Goal: Information Seeking & Learning: Check status

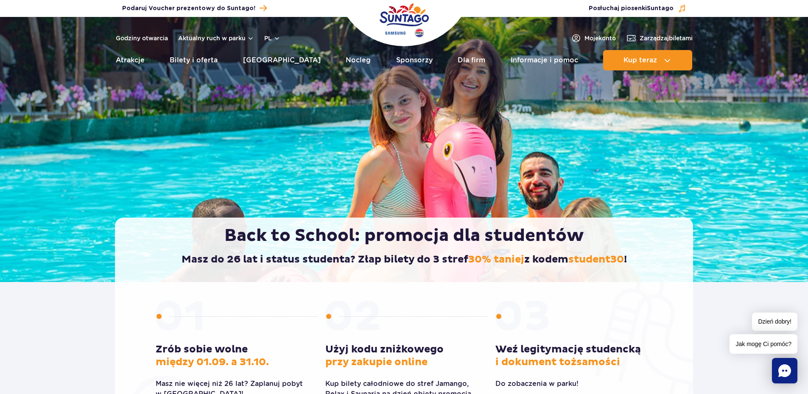
click at [410, 25] on img "Park of Poland" at bounding box center [404, 20] width 49 height 39
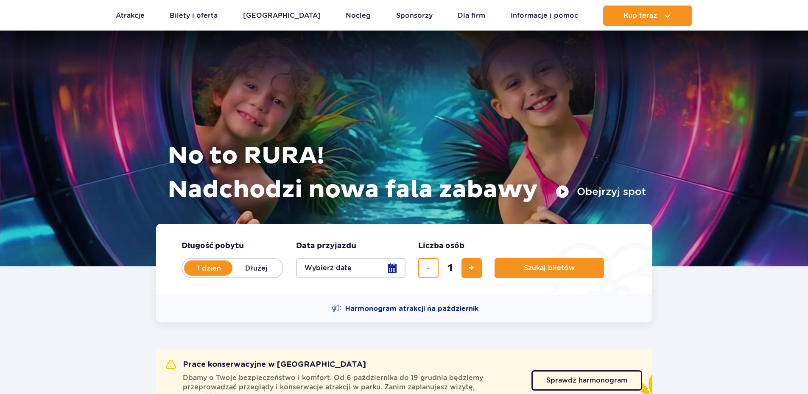
scroll to position [71, 0]
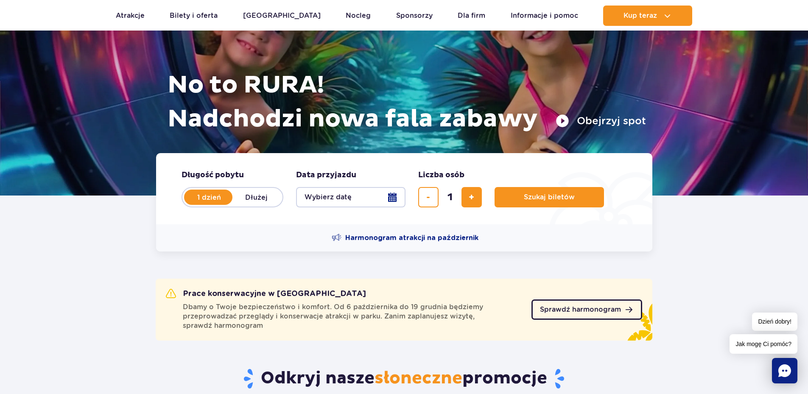
click at [625, 303] on link "Sprawdź harmonogram" at bounding box center [586, 309] width 111 height 20
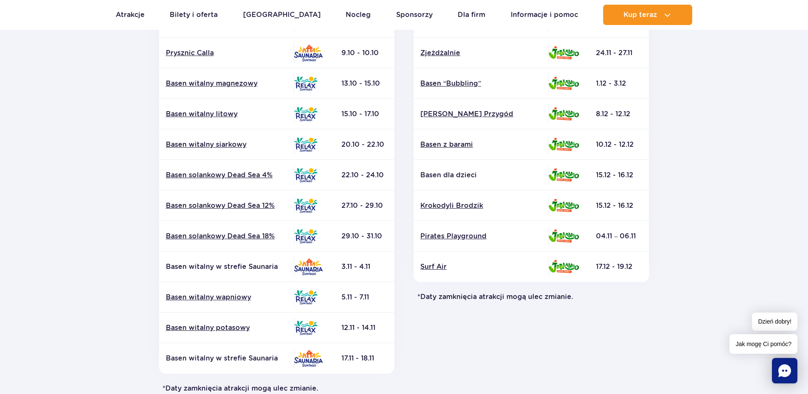
scroll to position [267, 0]
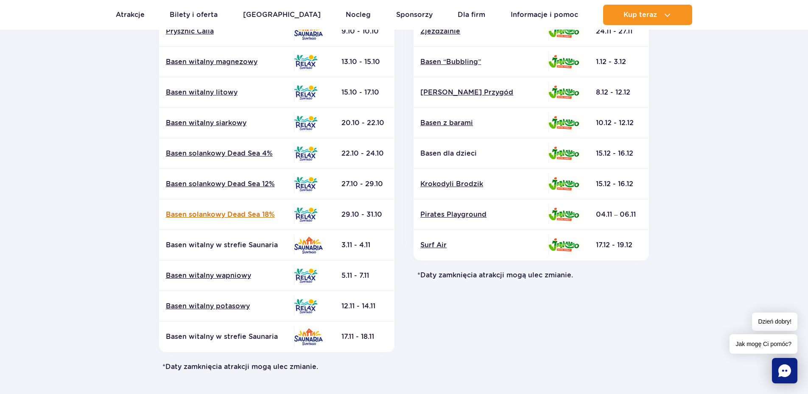
click at [239, 215] on link "Basen solankowy Dead Sea 18%" at bounding box center [226, 214] width 121 height 9
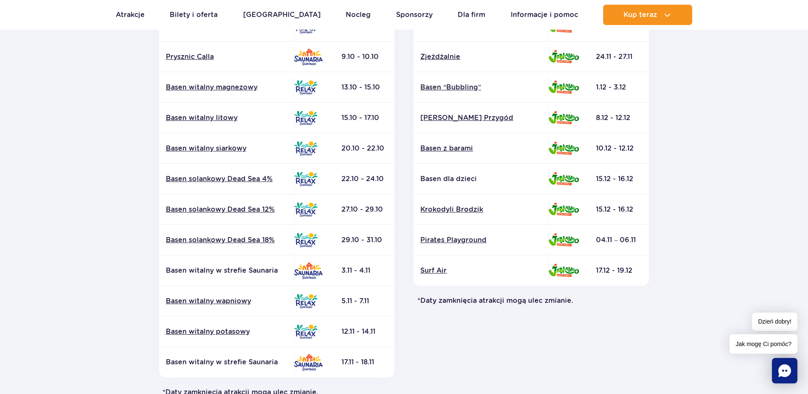
scroll to position [247, 0]
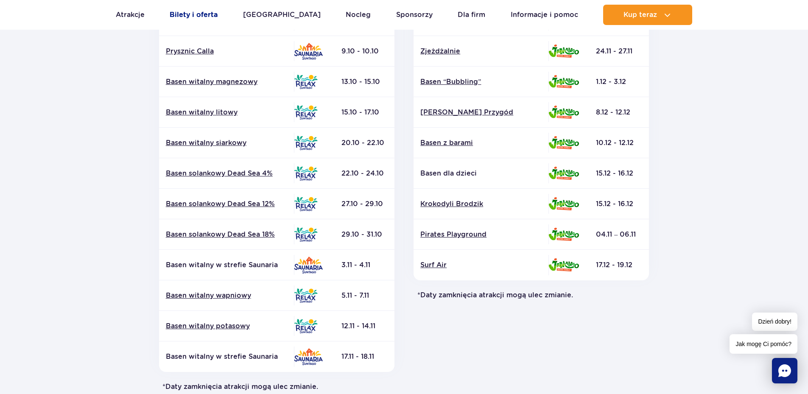
click at [198, 14] on link "Bilety i oferta" at bounding box center [194, 15] width 48 height 20
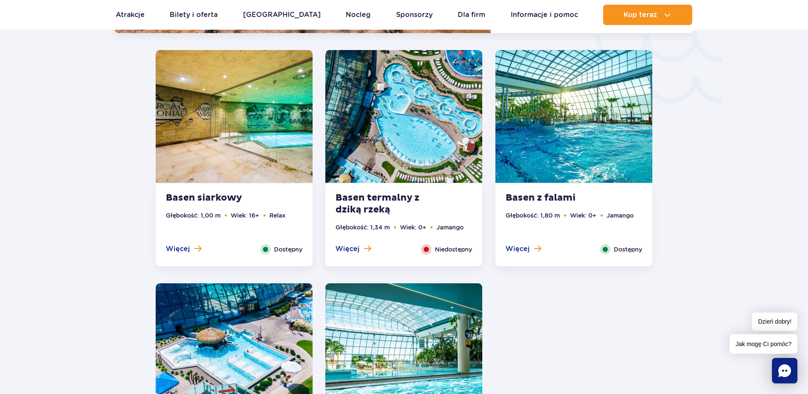
scroll to position [1537, 0]
